Goal: Information Seeking & Learning: Check status

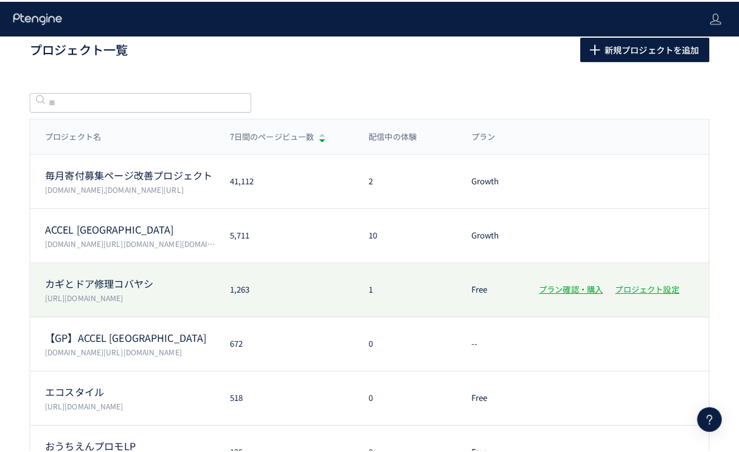
scroll to position [18, 0]
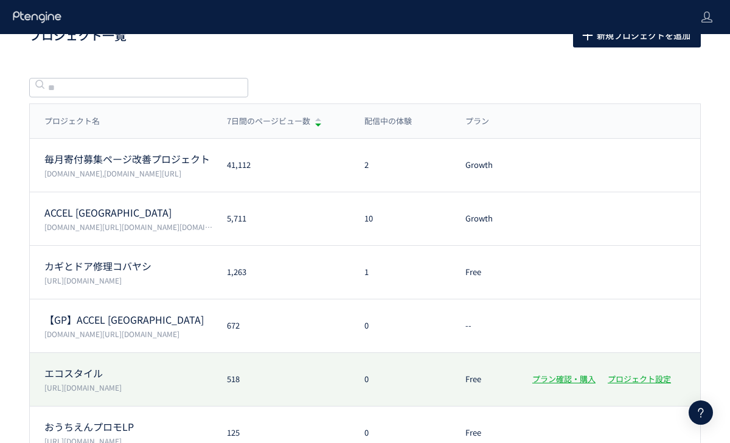
click at [279, 406] on div "エコスタイル [URL][DOMAIN_NAME] 518 0 Free プラン確認・購入 プロジェクト設定" at bounding box center [365, 433] width 671 height 54
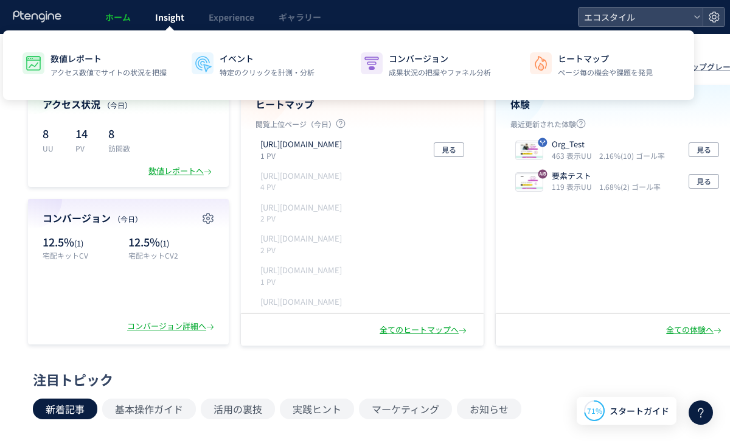
click at [179, 20] on span "Insight" at bounding box center [169, 17] width 29 height 12
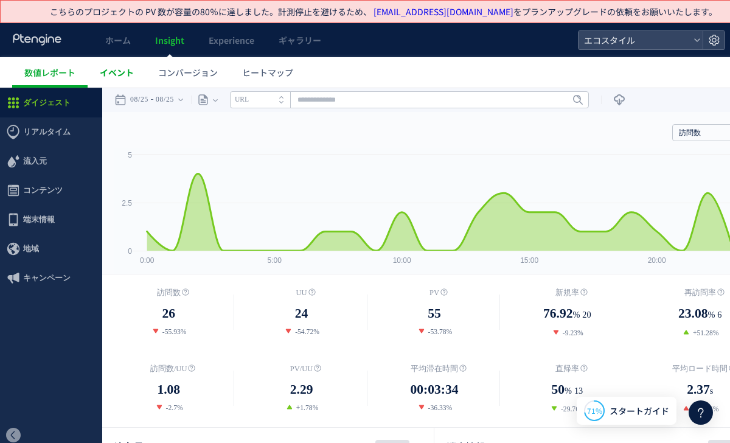
click at [127, 78] on span "イベント" at bounding box center [117, 72] width 34 height 12
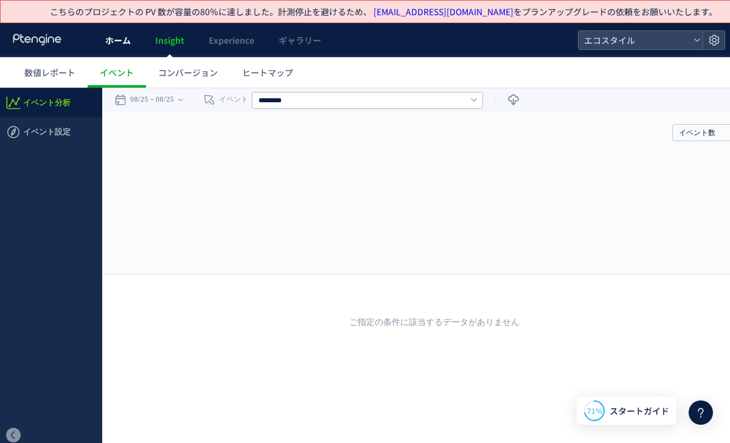
click at [104, 43] on link "ホーム" at bounding box center [118, 40] width 50 height 34
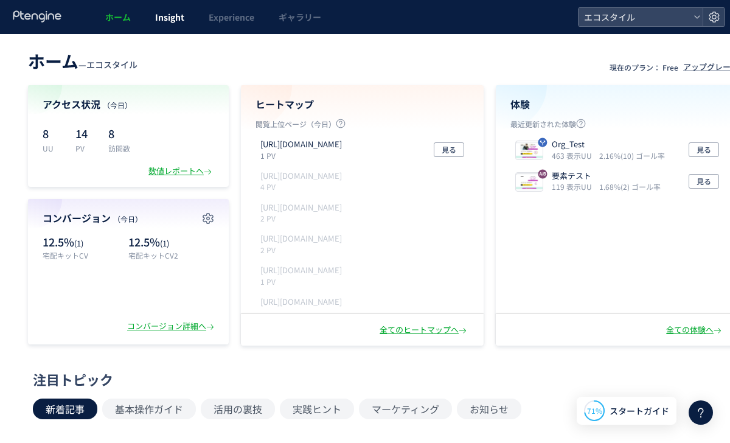
click at [173, 20] on span "Insight" at bounding box center [169, 17] width 29 height 12
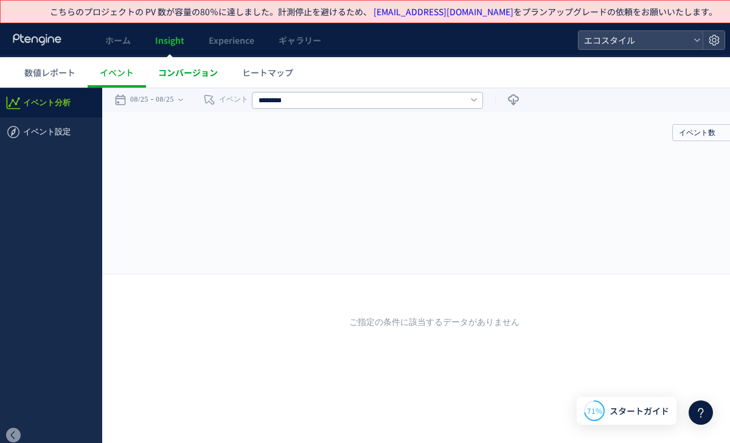
click at [181, 72] on span "コンバージョン" at bounding box center [188, 72] width 60 height 12
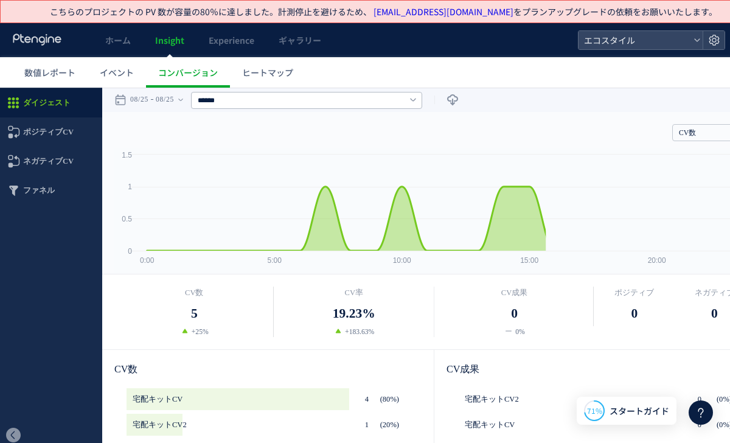
click at [120, 40] on span "ホーム" at bounding box center [118, 40] width 26 height 12
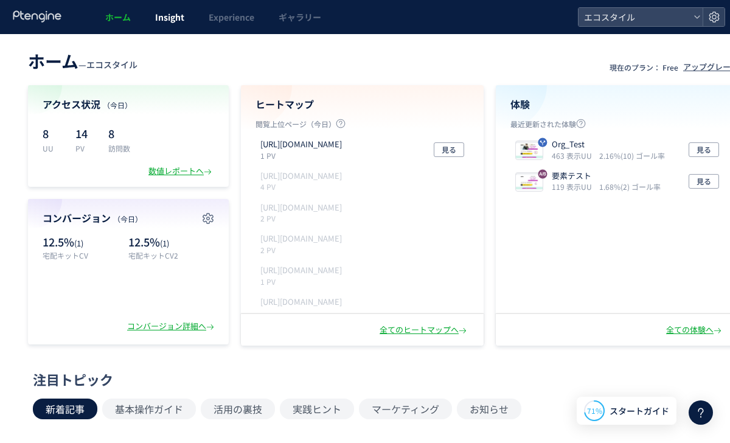
click at [168, 15] on span "Insight" at bounding box center [169, 17] width 29 height 12
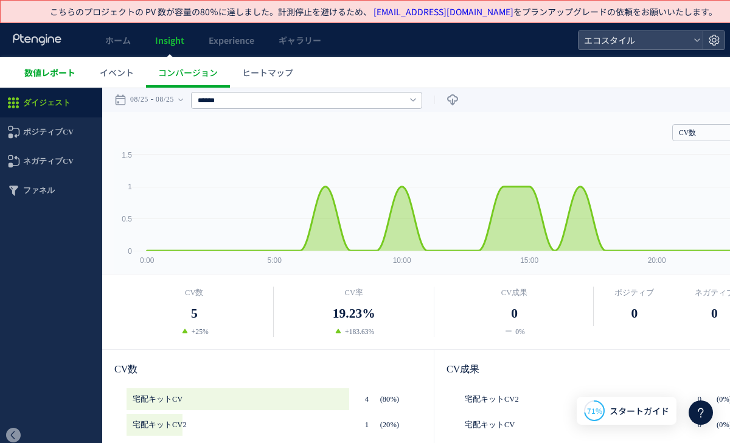
click at [74, 71] on span "数値レポート" at bounding box center [49, 72] width 51 height 12
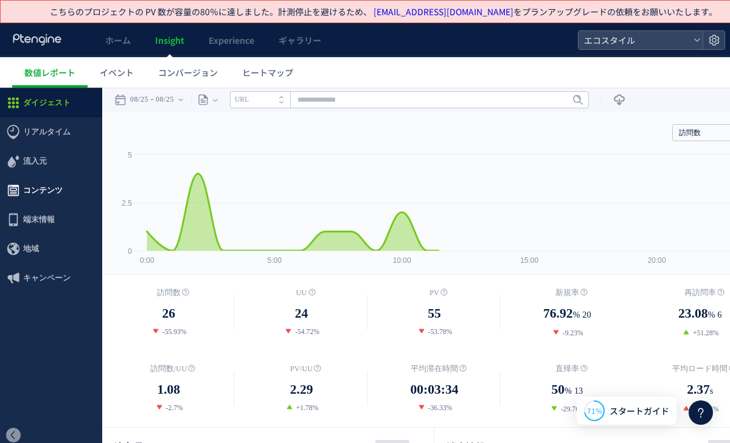
click at [67, 192] on span "コンテンツ" at bounding box center [51, 190] width 102 height 29
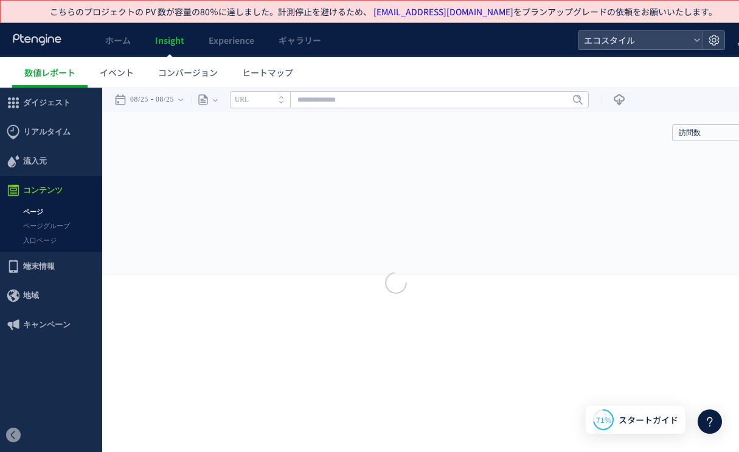
click at [44, 239] on div at bounding box center [369, 226] width 739 height 38
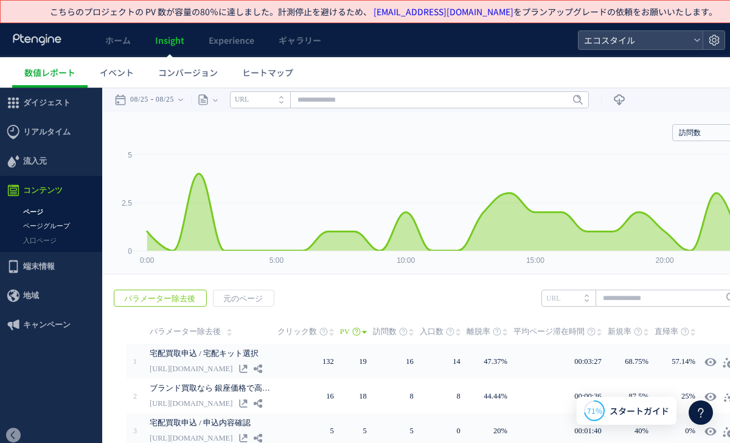
drag, startPoint x: 52, startPoint y: 240, endPoint x: 60, endPoint y: 228, distance: 14.2
click at [52, 240] on link "入口ページ" at bounding box center [51, 241] width 102 height 14
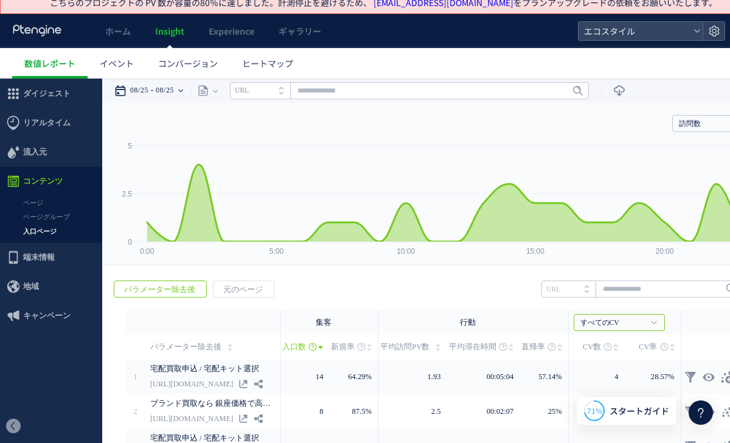
click at [134, 88] on time "08/25" at bounding box center [139, 90] width 18 height 24
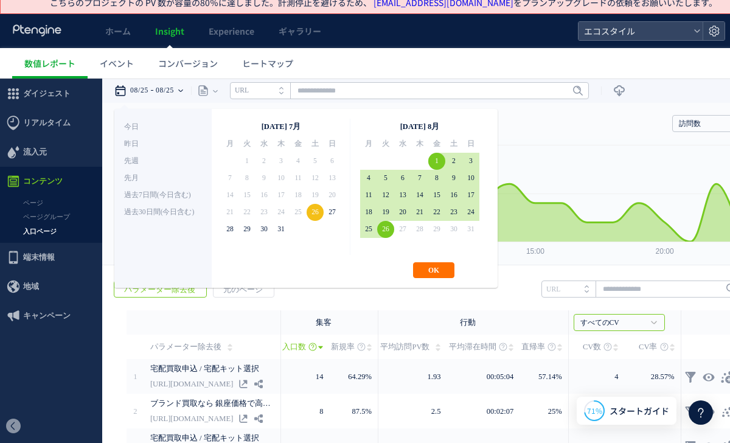
click at [430, 278] on div "**********" at bounding box center [305, 198] width 383 height 179
click at [430, 270] on button "OK" at bounding box center [433, 270] width 41 height 16
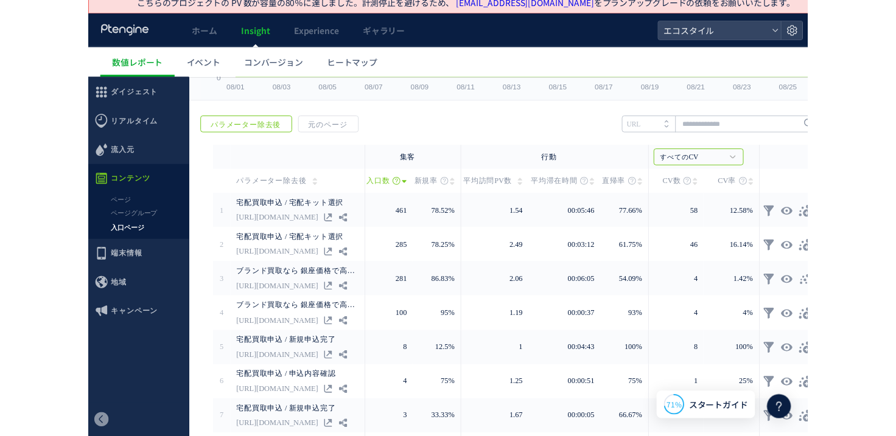
scroll to position [166, 0]
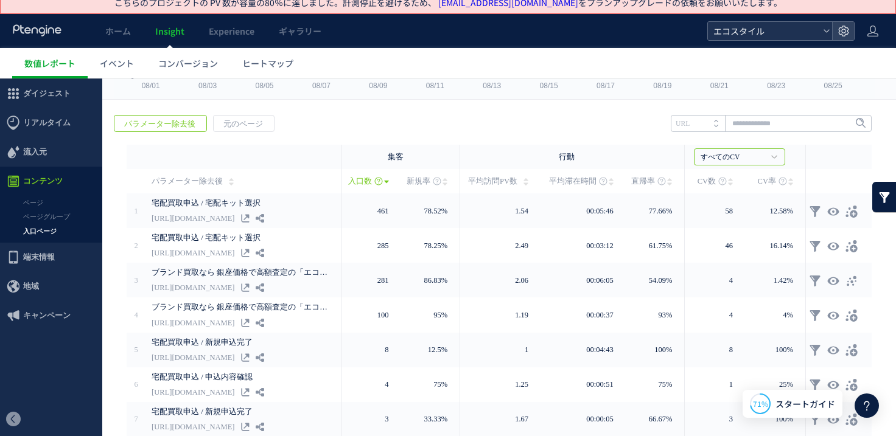
click at [730, 35] on span "エコスタイル" at bounding box center [763, 31] width 108 height 18
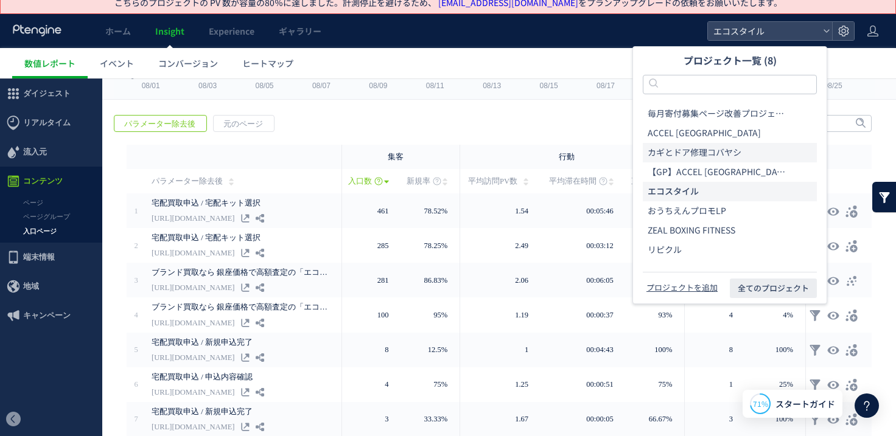
click at [686, 155] on span "カギとドア修理コバヤシ" at bounding box center [694, 153] width 94 height 12
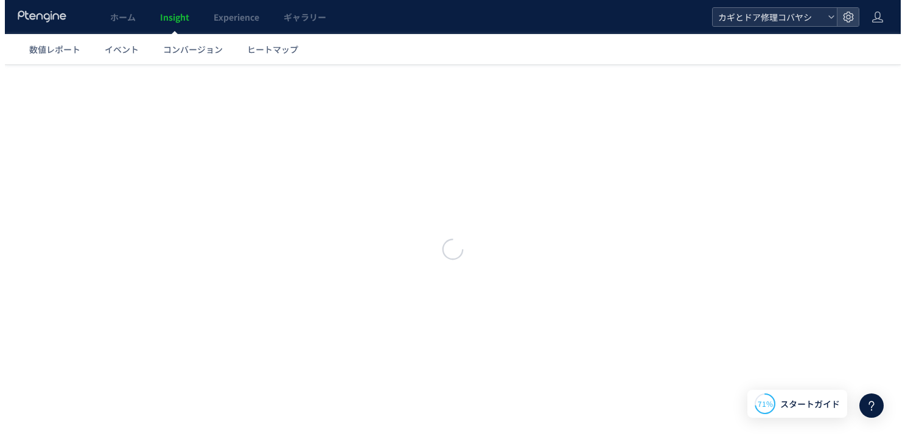
scroll to position [0, 0]
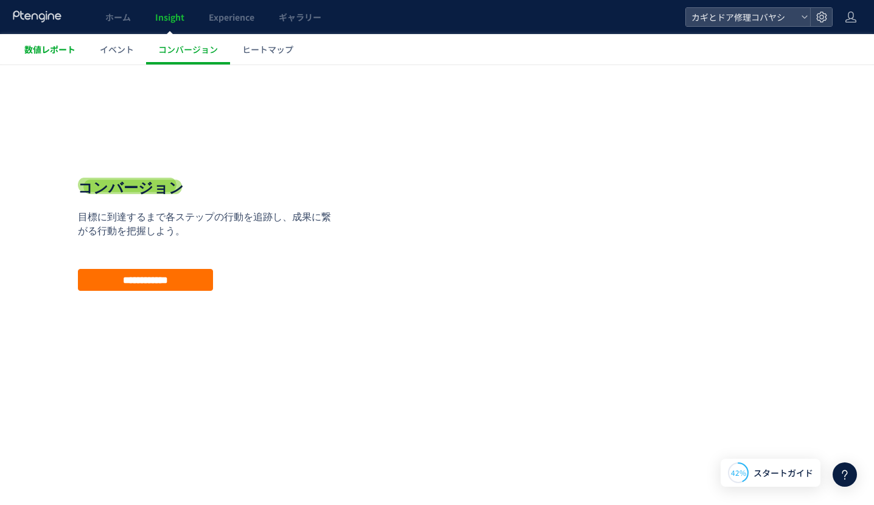
click at [35, 52] on span "数値レポート" at bounding box center [49, 49] width 51 height 12
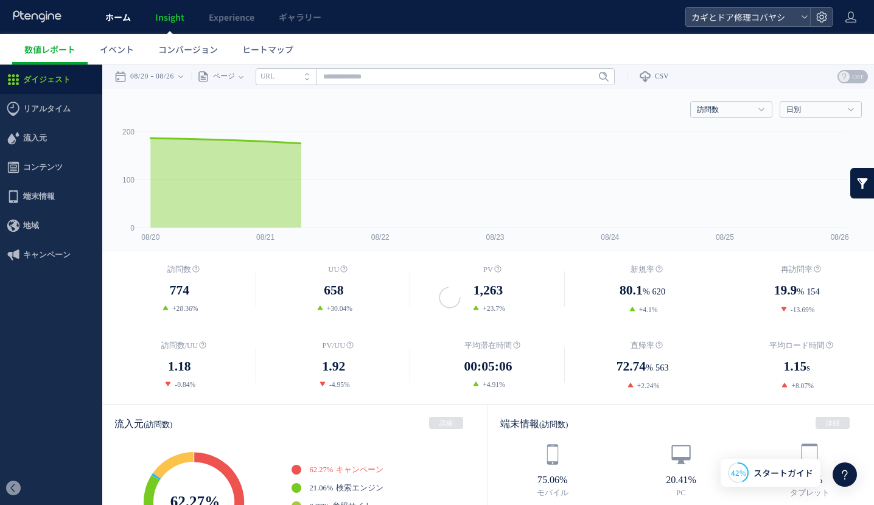
click at [123, 18] on span "ホーム" at bounding box center [118, 17] width 26 height 12
